Goal: Browse casually: Explore the website without a specific task or goal

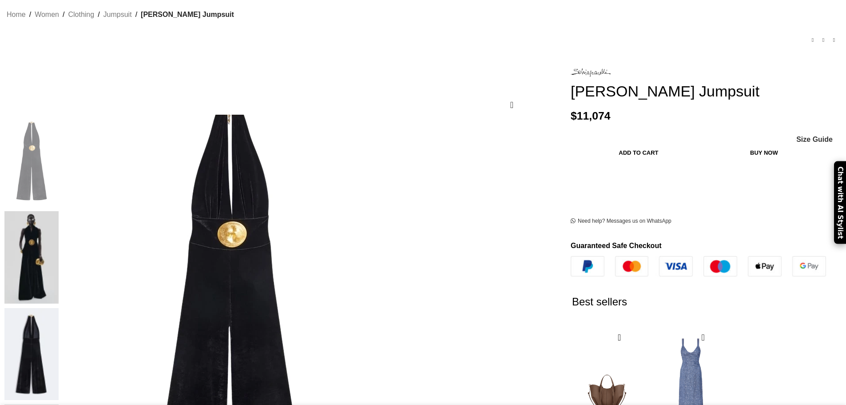
scroll to position [89, 0]
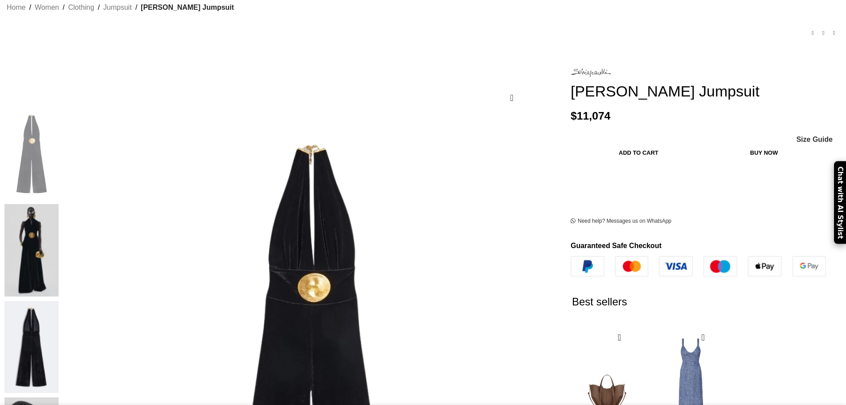
click at [59, 204] on img at bounding box center [31, 250] width 54 height 92
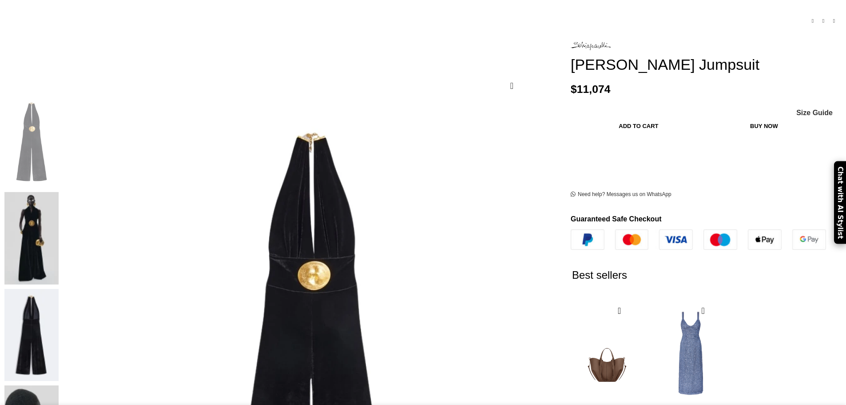
scroll to position [44, 0]
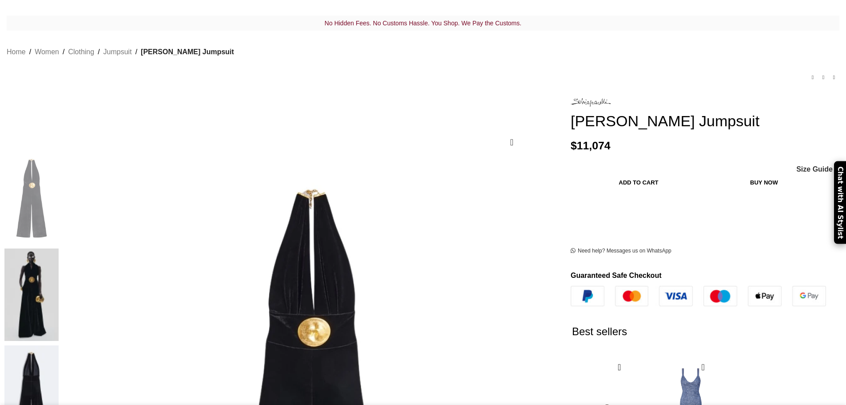
click at [59, 248] on img at bounding box center [31, 294] width 54 height 92
click at [59, 162] on img at bounding box center [31, 198] width 54 height 92
click at [59, 249] on div at bounding box center [31, 296] width 54 height 97
click at [59, 345] on img at bounding box center [31, 391] width 54 height 92
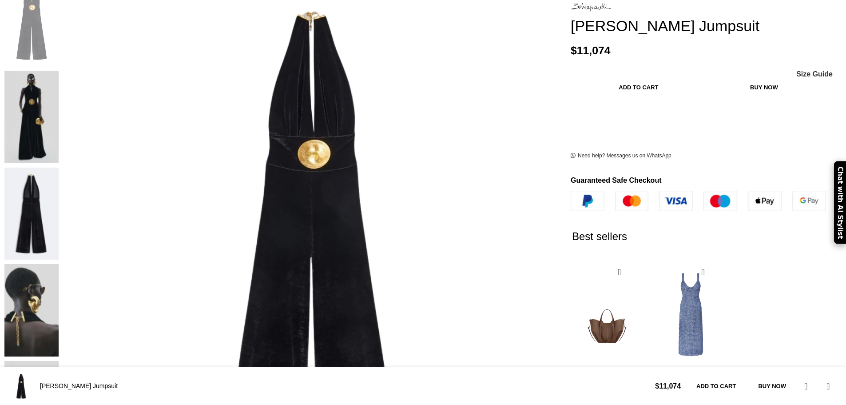
click at [59, 361] on img at bounding box center [31, 407] width 54 height 92
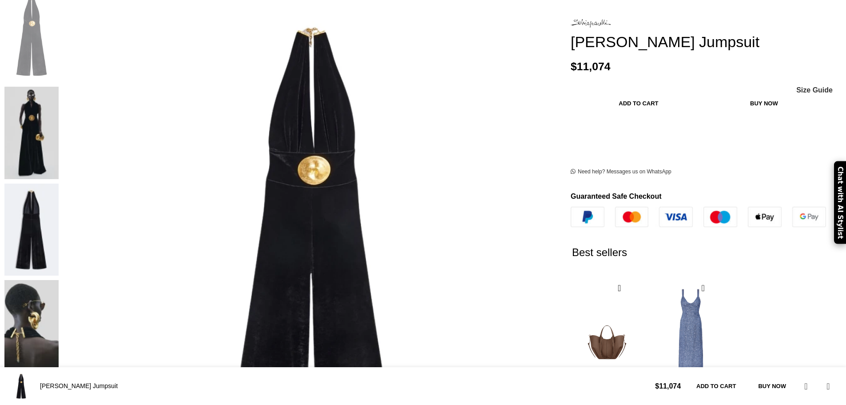
scroll to position [89, 0]
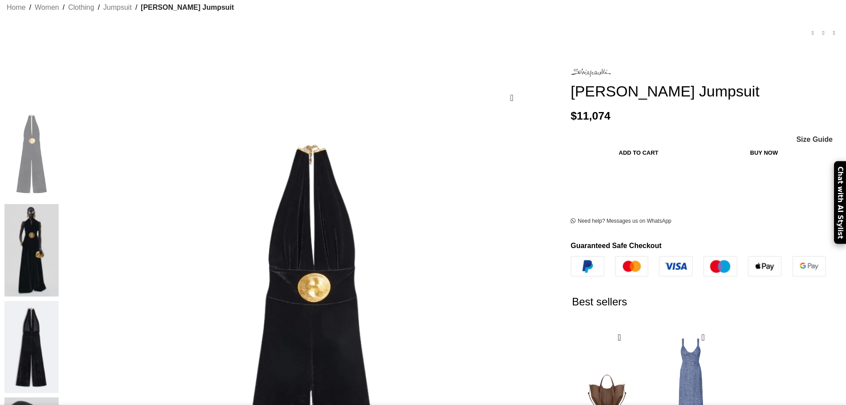
click at [59, 204] on img at bounding box center [31, 250] width 54 height 92
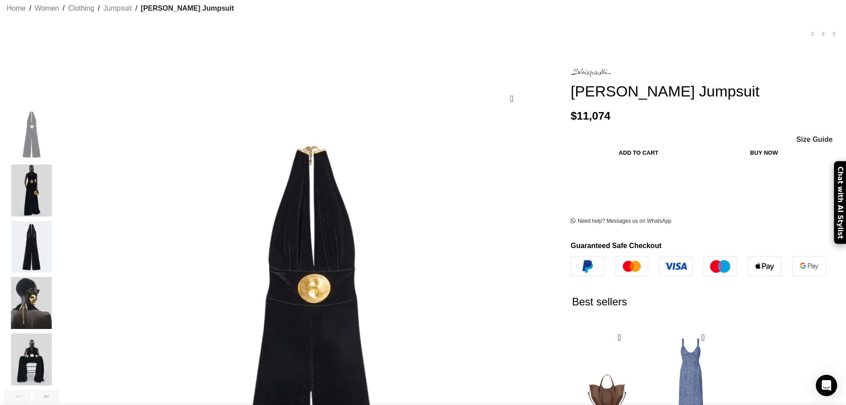
scroll to position [0, 374]
click at [59, 389] on div "Next slide" at bounding box center [46, 395] width 26 height 13
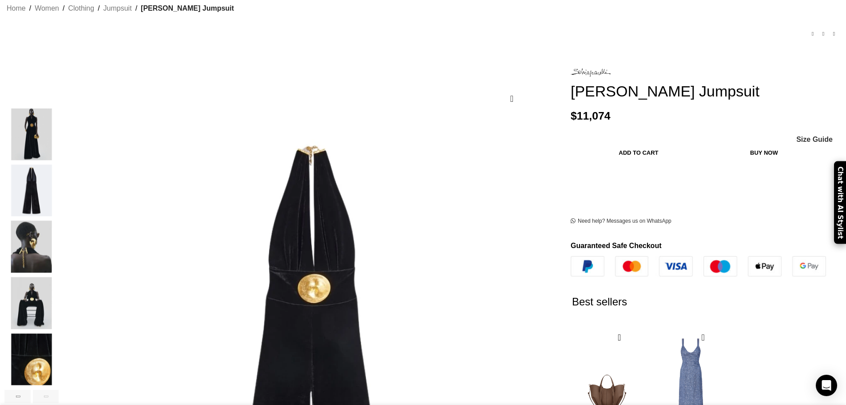
click at [59, 389] on div "Next slide" at bounding box center [46, 395] width 26 height 13
